Goal: Information Seeking & Learning: Learn about a topic

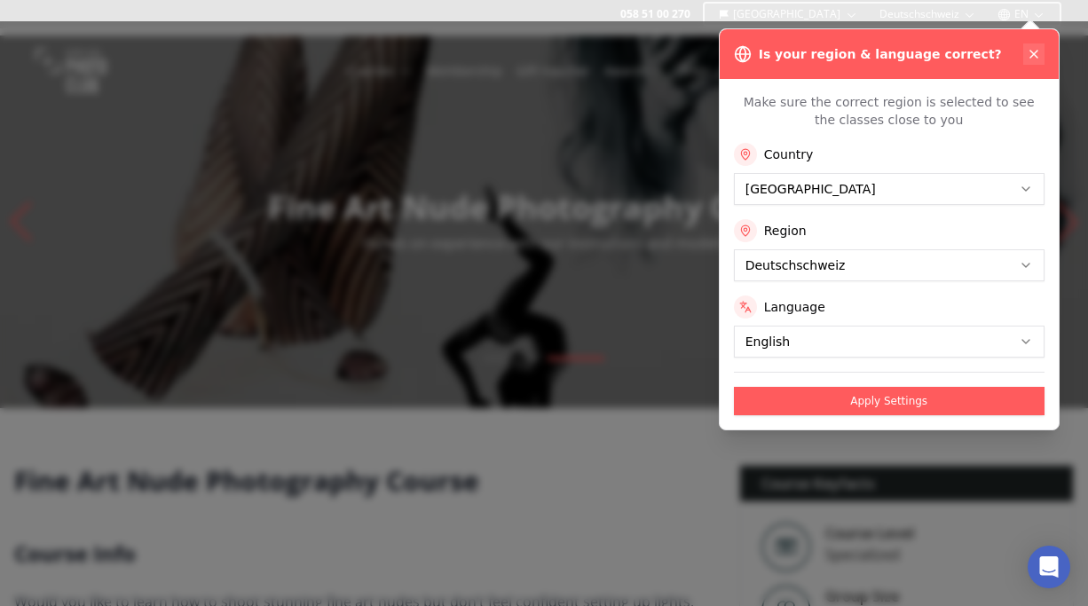
click at [1037, 51] on icon at bounding box center [1033, 54] width 7 height 7
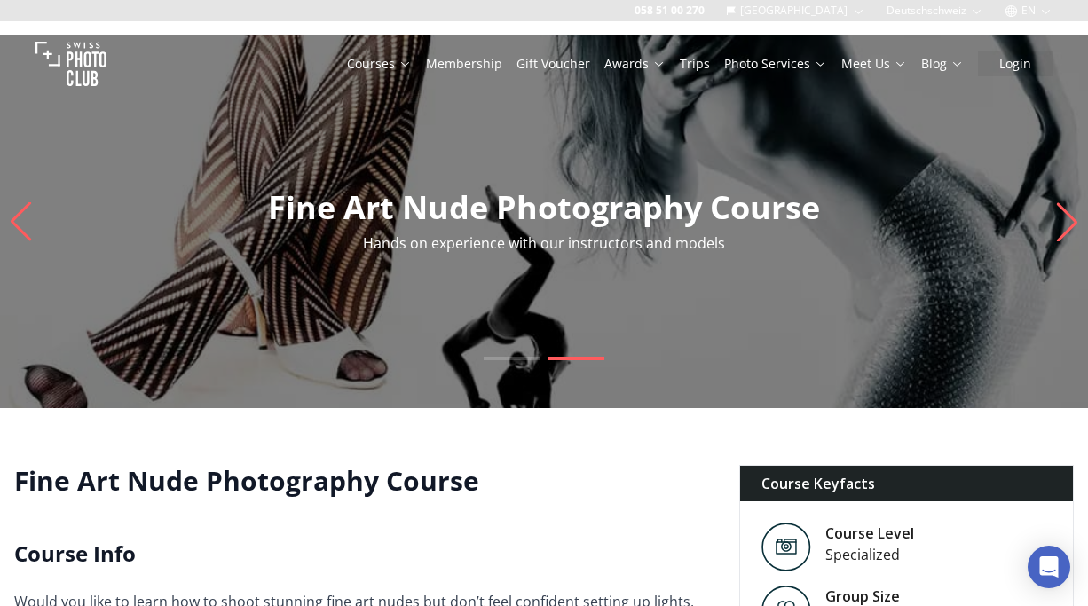
click at [903, 288] on img "2 / 2" at bounding box center [544, 221] width 1088 height 373
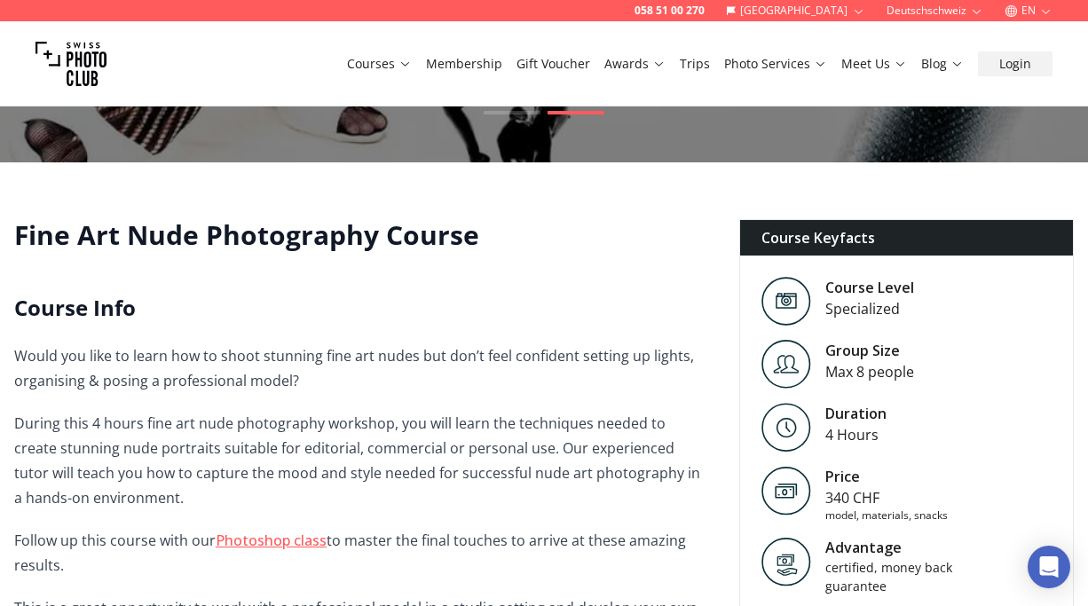
scroll to position [475, 0]
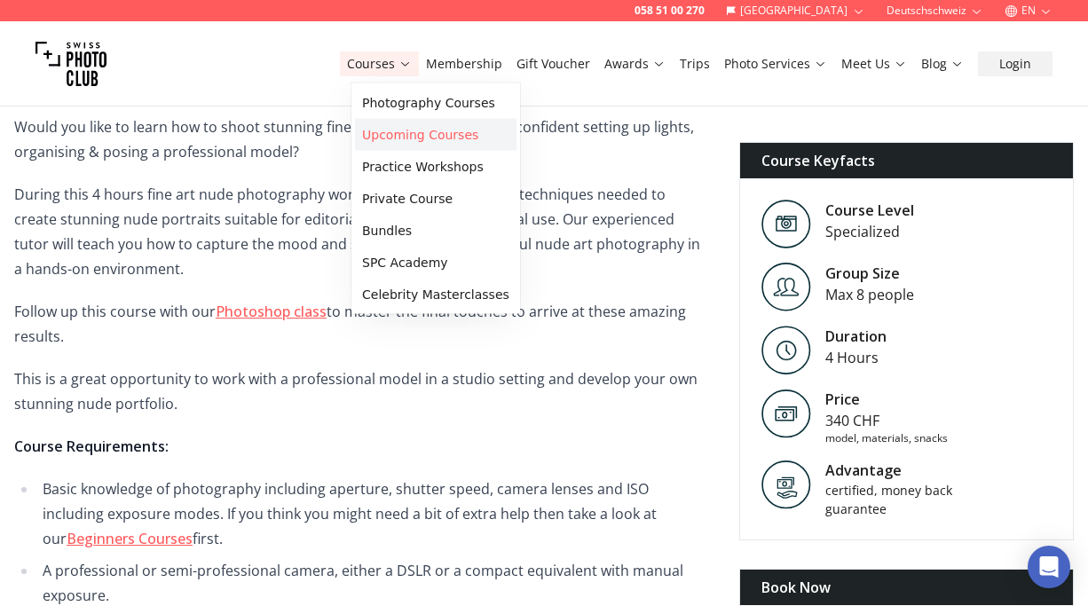
click at [413, 132] on link "Upcoming Courses" at bounding box center [436, 135] width 162 height 32
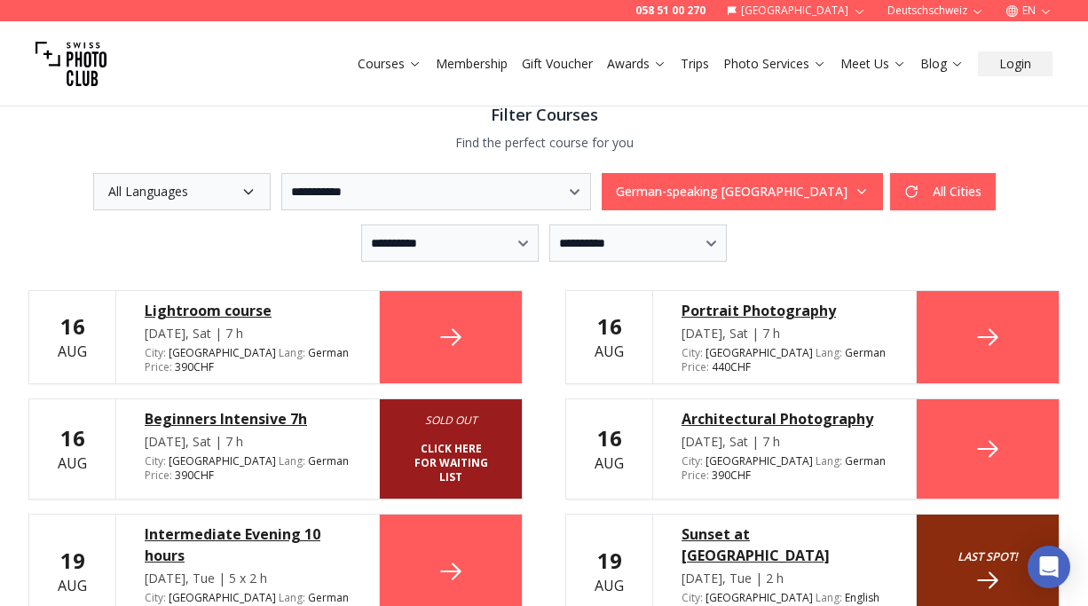
scroll to position [377, 0]
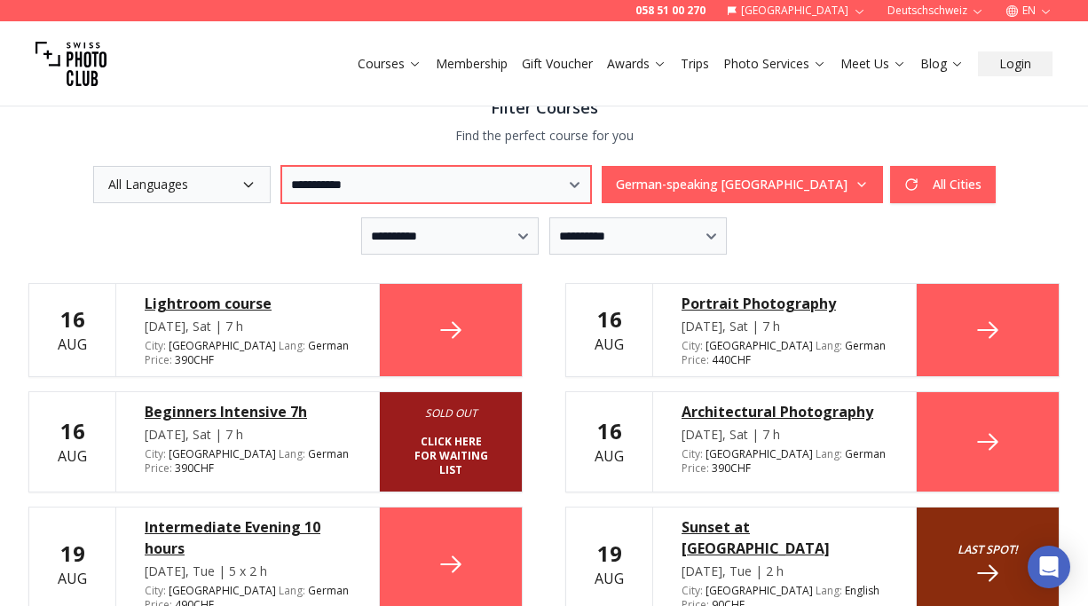
click at [345, 185] on select "**********" at bounding box center [436, 184] width 310 height 37
click at [590, 185] on select "**********" at bounding box center [436, 184] width 310 height 37
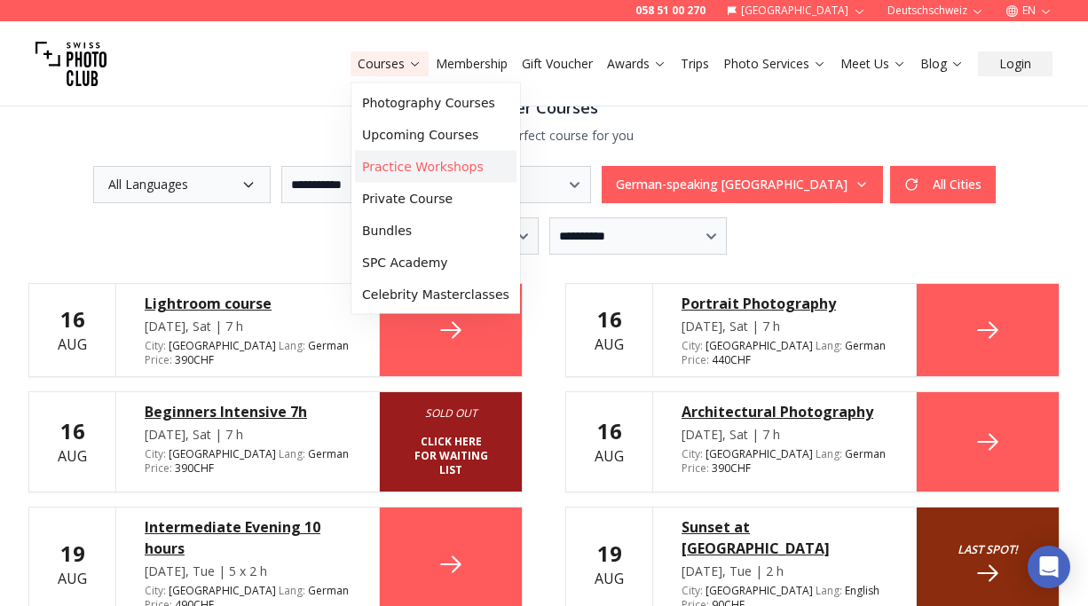
click at [395, 171] on link "Practice Workshops" at bounding box center [436, 167] width 162 height 32
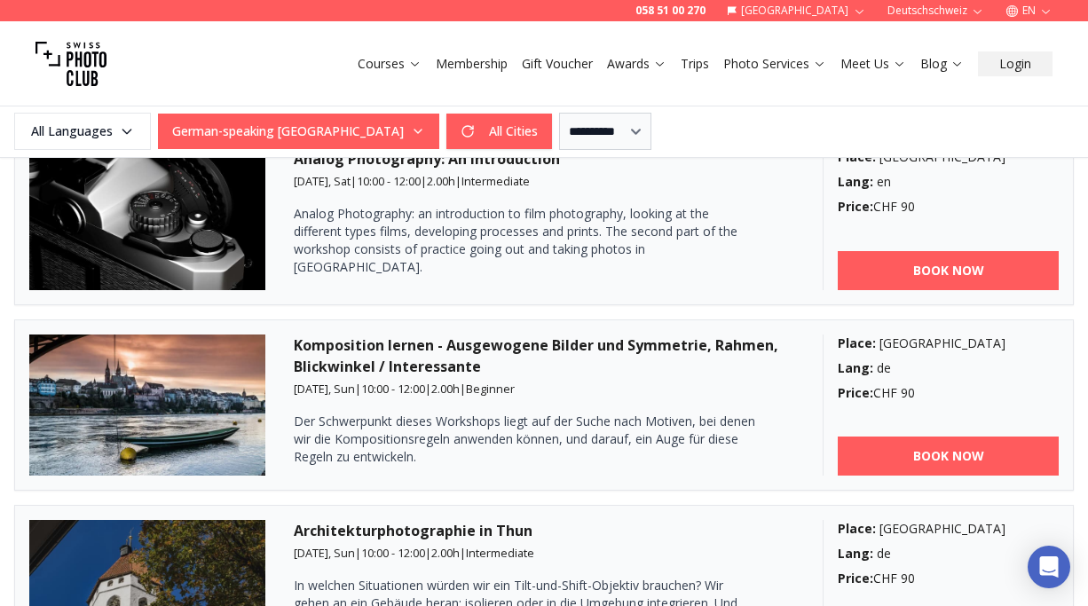
scroll to position [3183, 0]
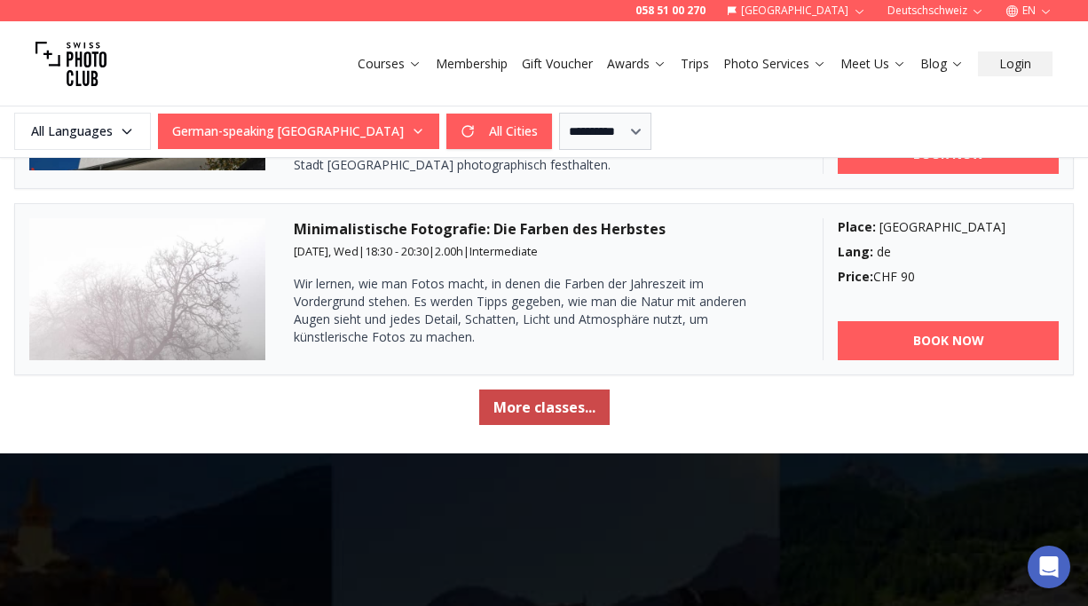
click at [532, 400] on button "More classes..." at bounding box center [544, 407] width 130 height 35
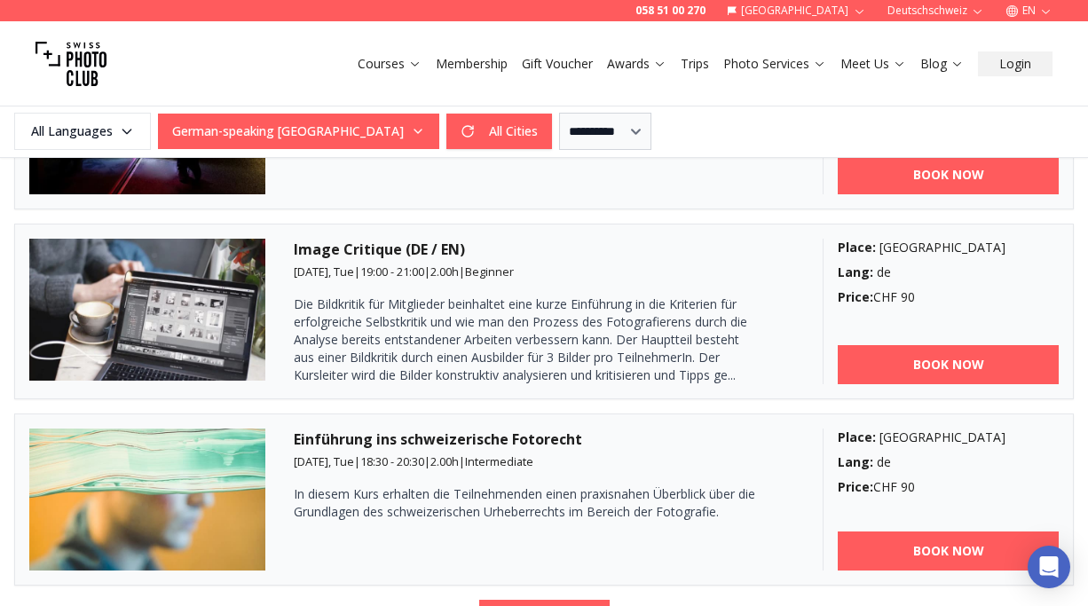
scroll to position [5787, 0]
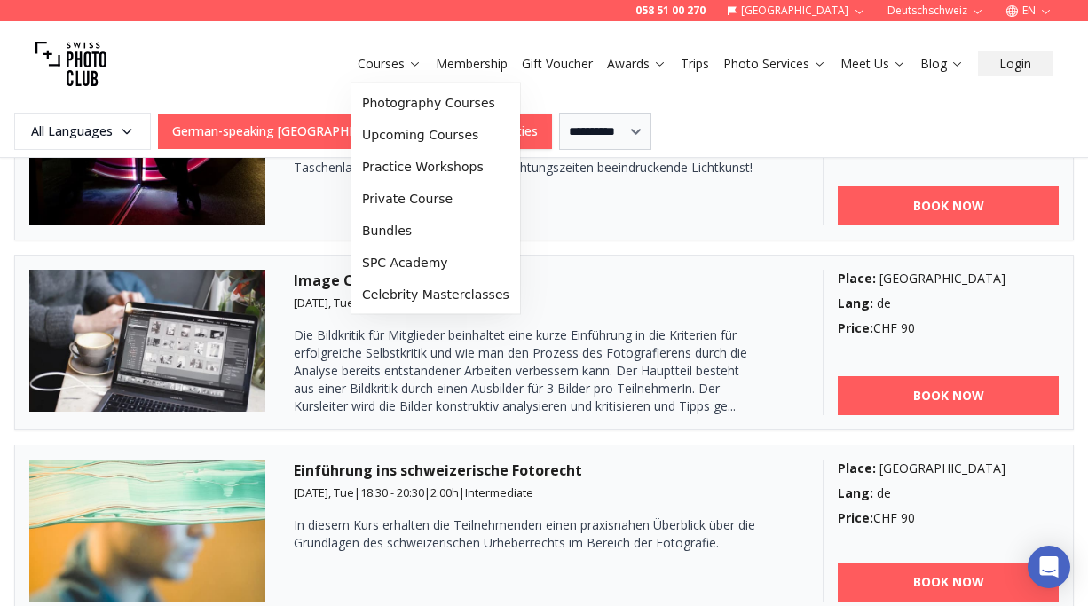
click at [418, 74] on button "Courses" at bounding box center [390, 63] width 78 height 25
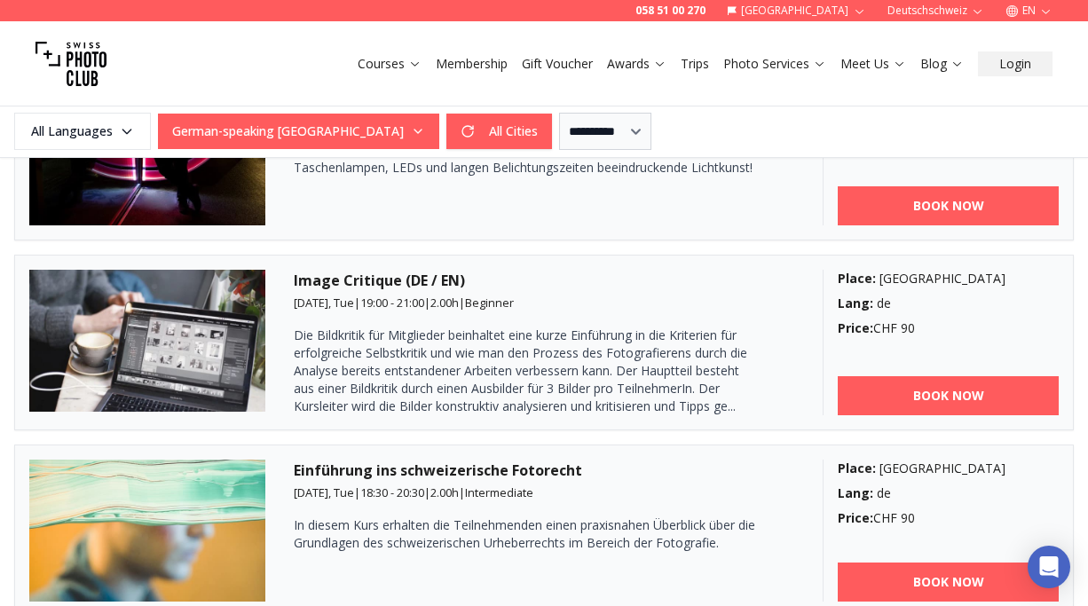
click at [72, 56] on img at bounding box center [70, 63] width 71 height 71
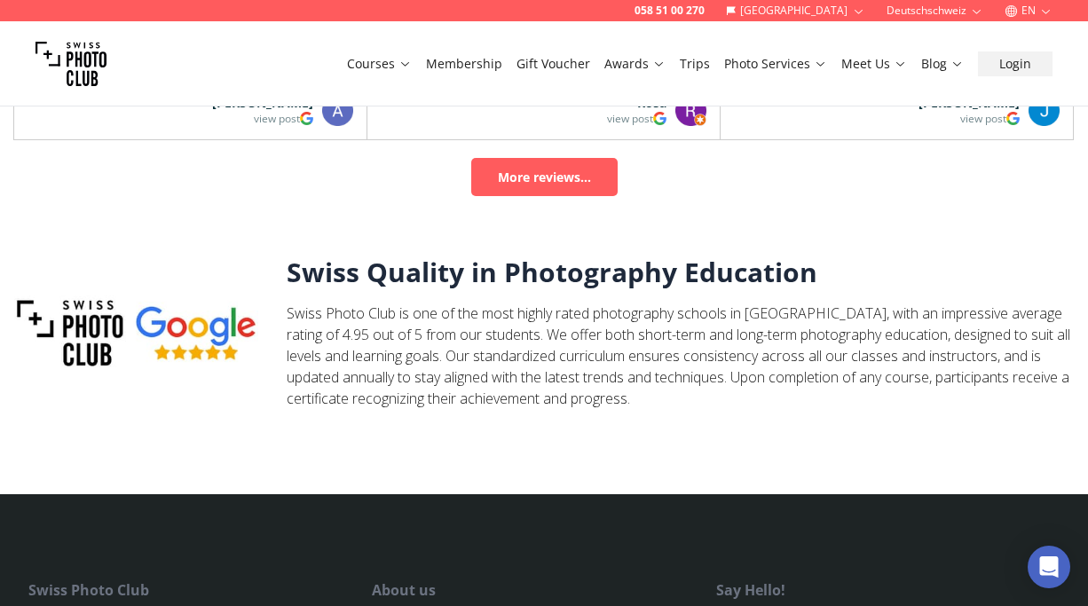
scroll to position [5833, 0]
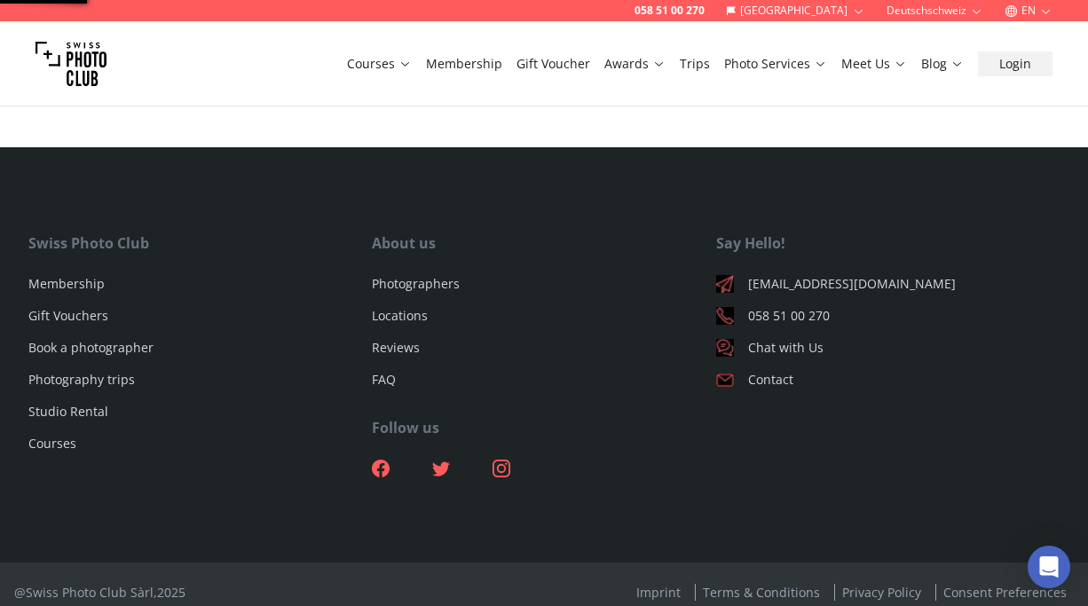
scroll to position [5787, 0]
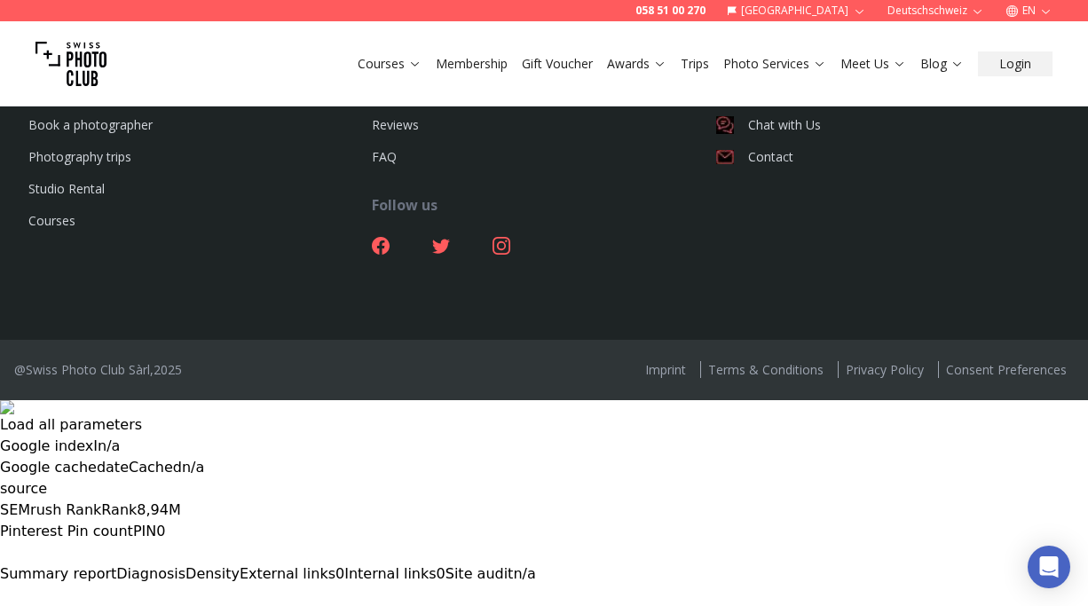
scroll to position [131, 0]
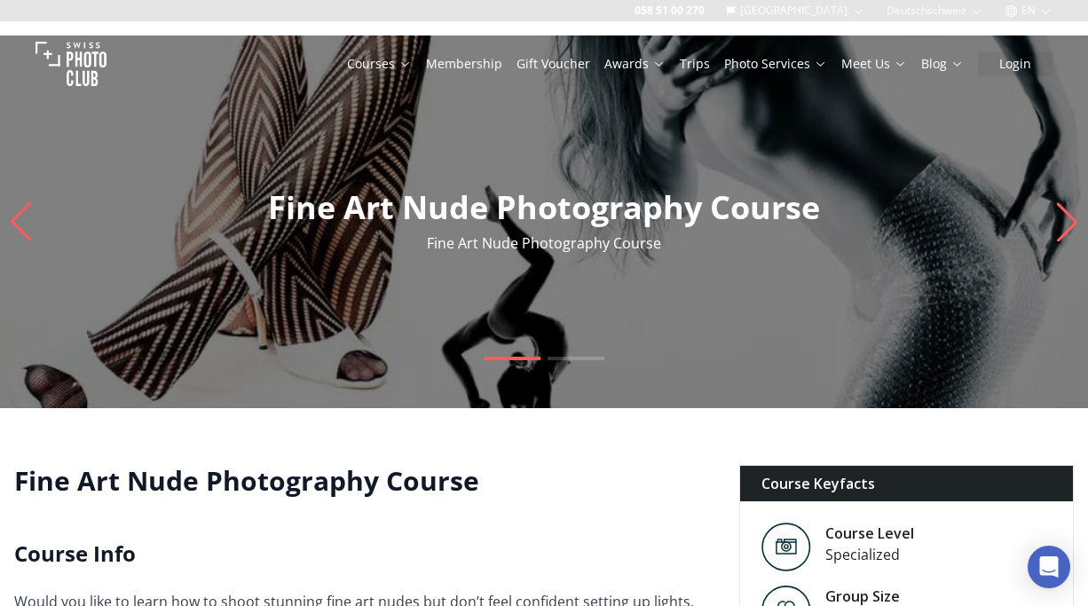
click at [580, 360] on div at bounding box center [544, 379] width 1088 height 44
